Goal: Navigation & Orientation: Find specific page/section

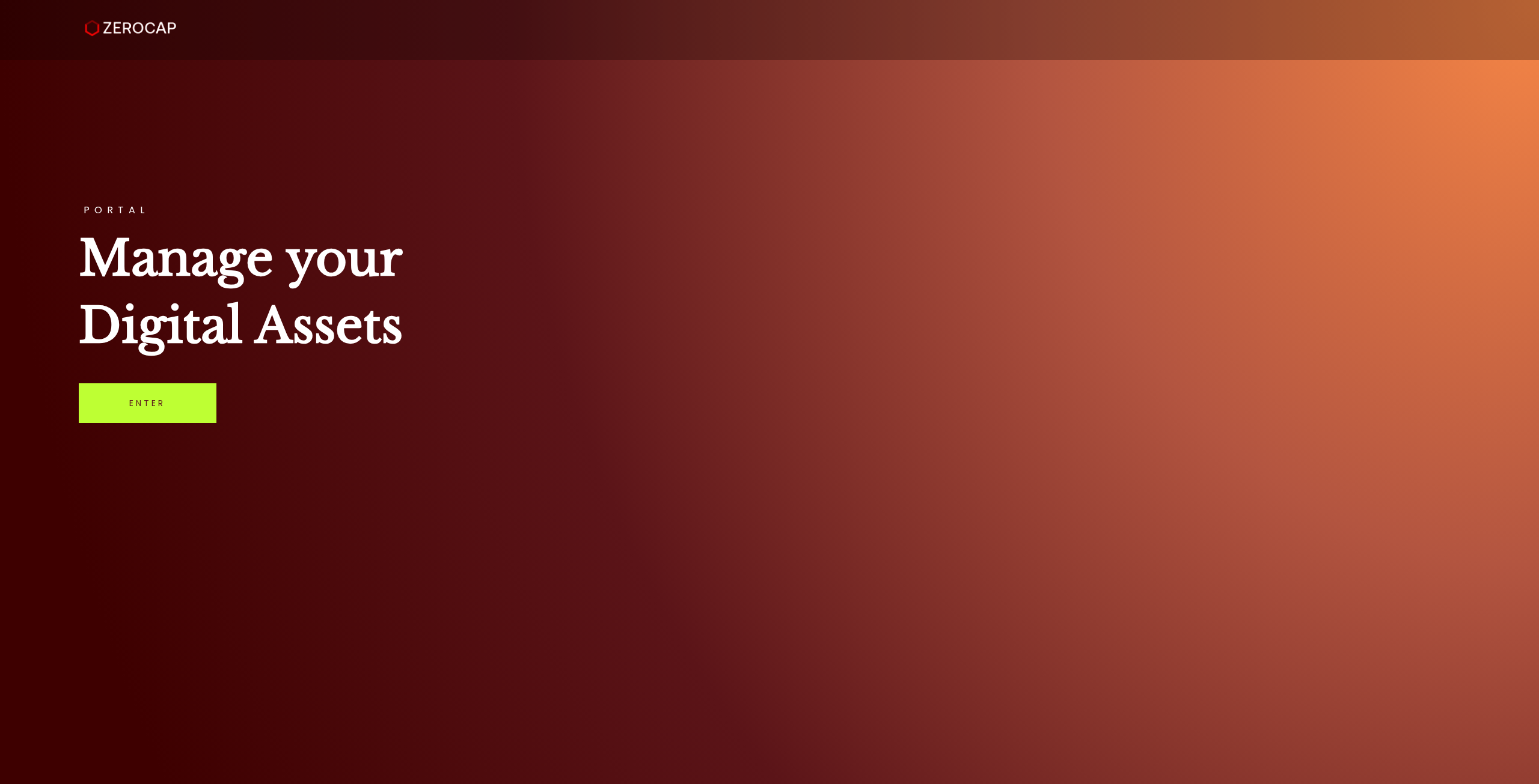
click at [142, 415] on link "Enter" at bounding box center [148, 403] width 138 height 40
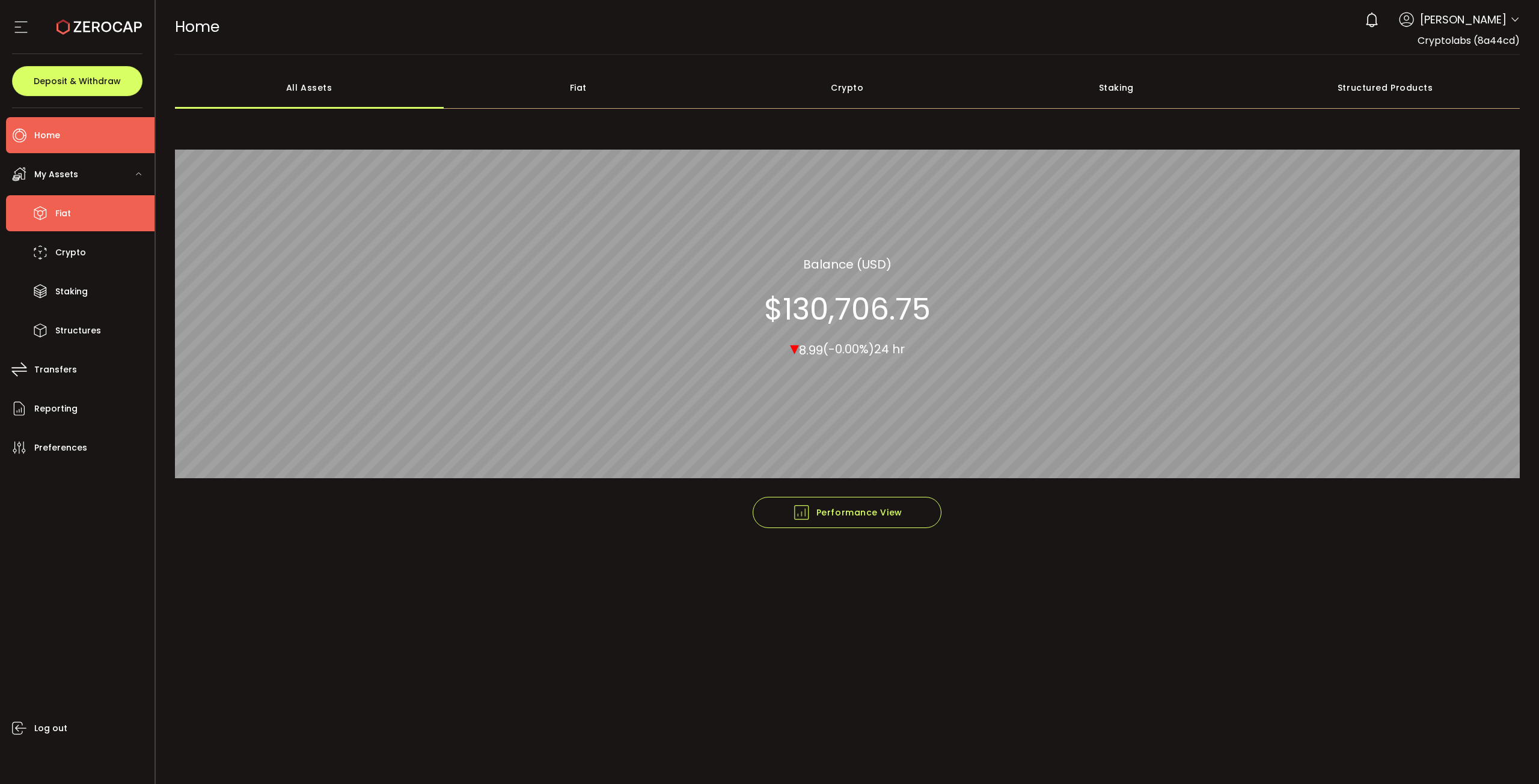
click at [56, 212] on span "Fiat" at bounding box center [63, 214] width 16 height 17
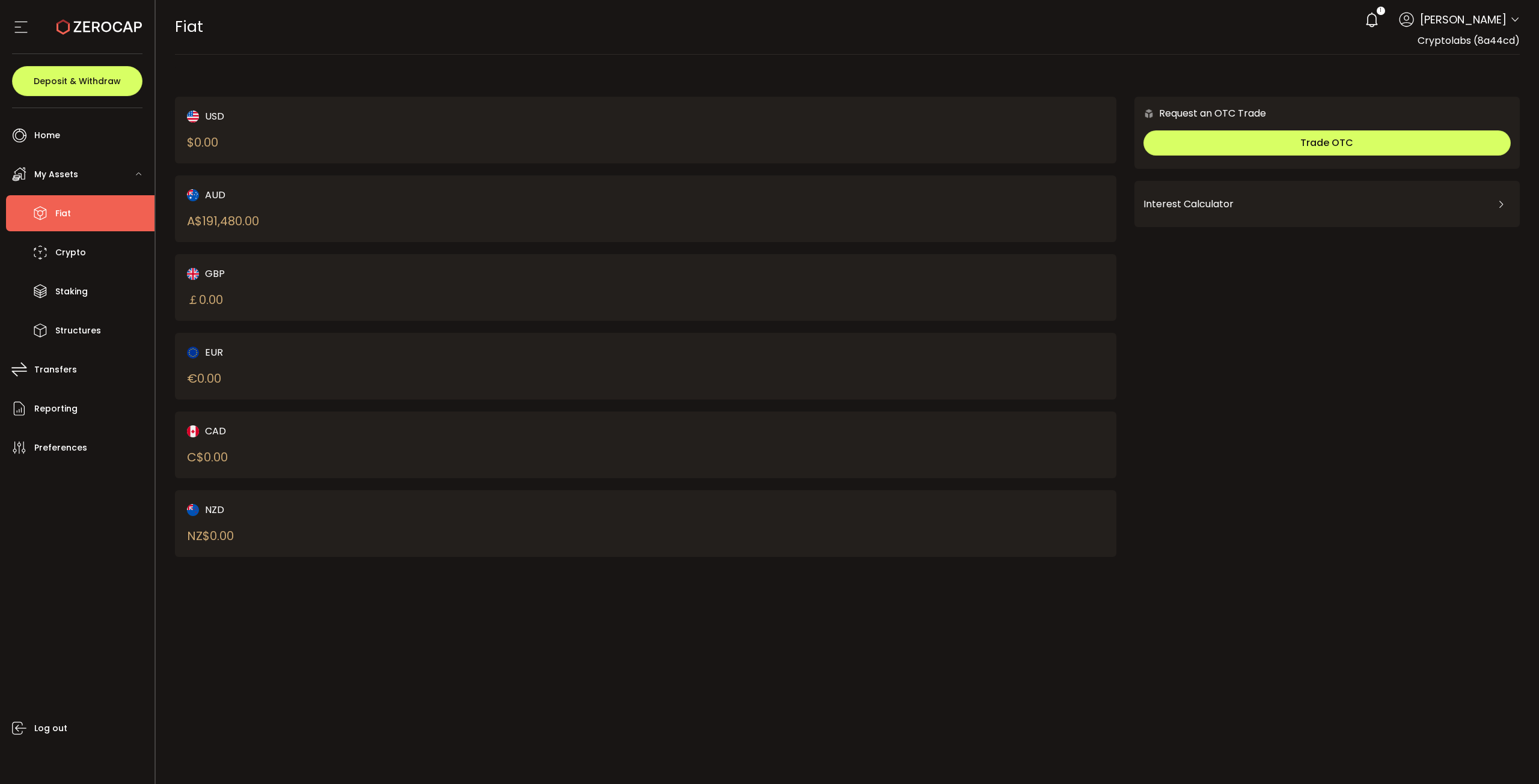
click at [293, 198] on div "AUD" at bounding box center [394, 195] width 413 height 15
